Goal: Information Seeking & Learning: Understand process/instructions

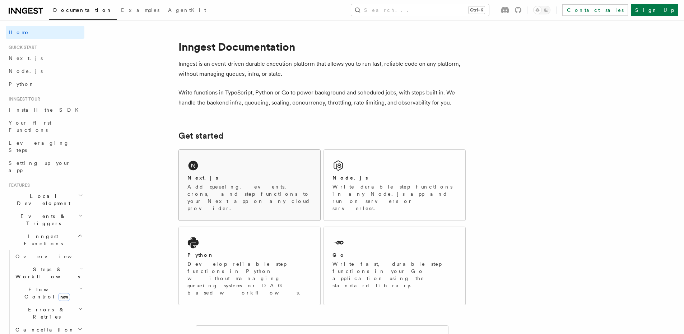
click at [229, 164] on div "Next.js Add queueing, events, crons, and step functions to your Next app on any…" at bounding box center [249, 185] width 141 height 71
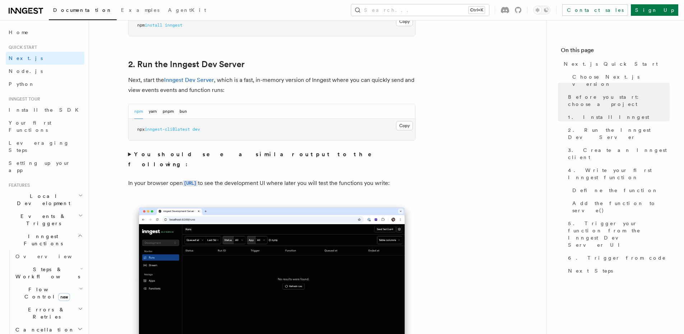
scroll to position [474, 0]
click at [163, 110] on button "pnpm" at bounding box center [168, 111] width 11 height 15
click at [181, 111] on button "bun" at bounding box center [184, 111] width 8 height 15
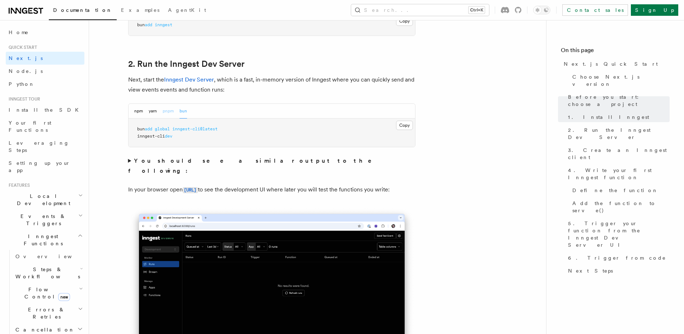
click at [169, 112] on button "pnpm" at bounding box center [168, 111] width 11 height 15
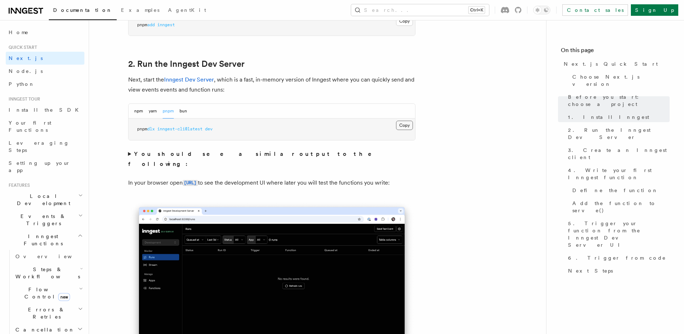
click at [405, 127] on button "Copy Copied" at bounding box center [404, 125] width 17 height 9
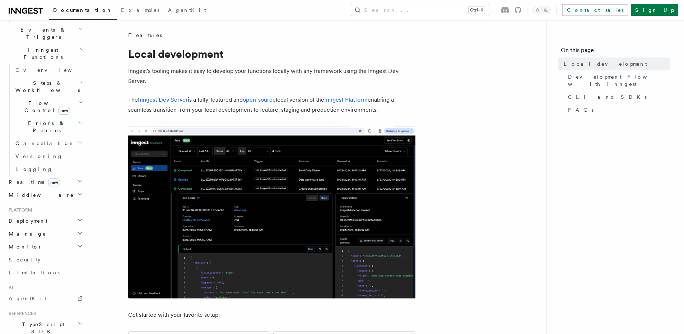
scroll to position [259, 0]
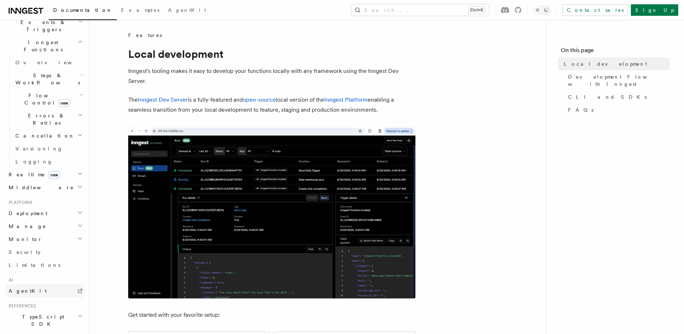
click at [32, 284] on link "AgentKit" at bounding box center [45, 290] width 79 height 13
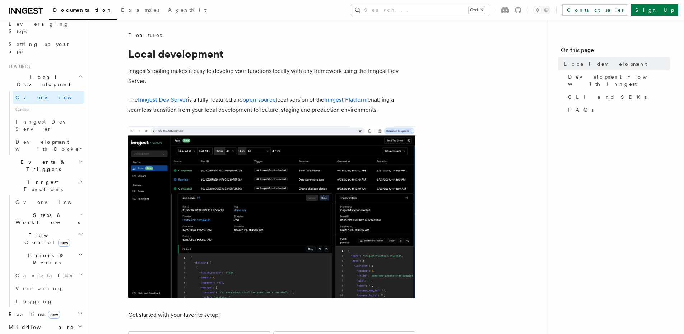
scroll to position [259, 0]
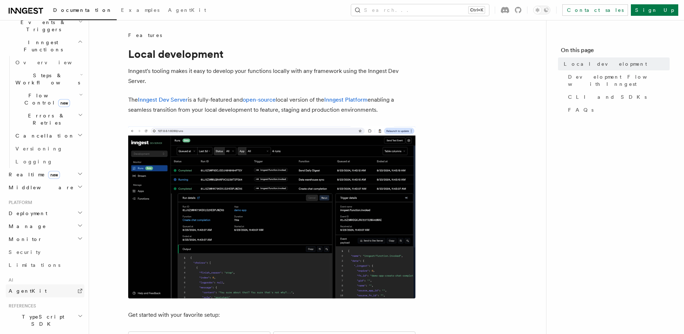
click at [29, 284] on link "AgentKit" at bounding box center [45, 290] width 79 height 13
